Goal: Information Seeking & Learning: Check status

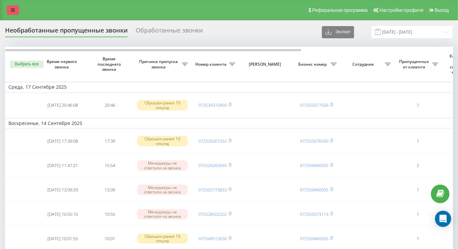
click at [11, 10] on icon at bounding box center [13, 10] width 4 height 5
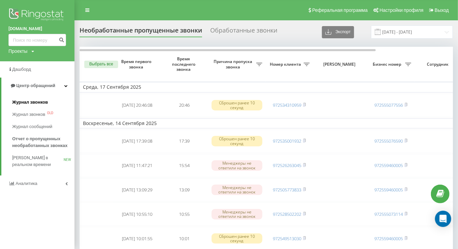
click at [48, 101] on link "Журнал звонков" at bounding box center [43, 102] width 62 height 12
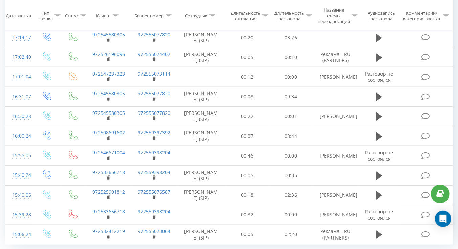
scroll to position [423, 0]
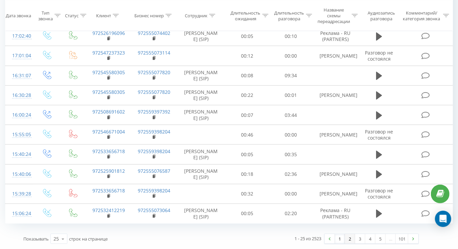
click at [351, 243] on link "2" at bounding box center [350, 238] width 10 height 9
